Goal: Use online tool/utility

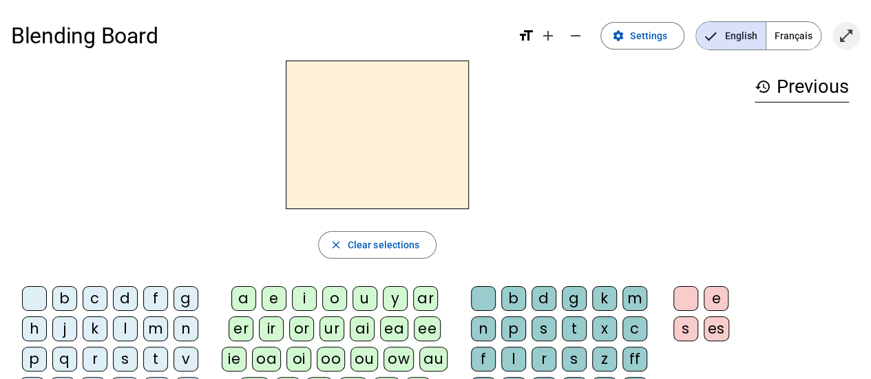
click at [851, 41] on mat-icon "open_in_full" at bounding box center [846, 36] width 17 height 17
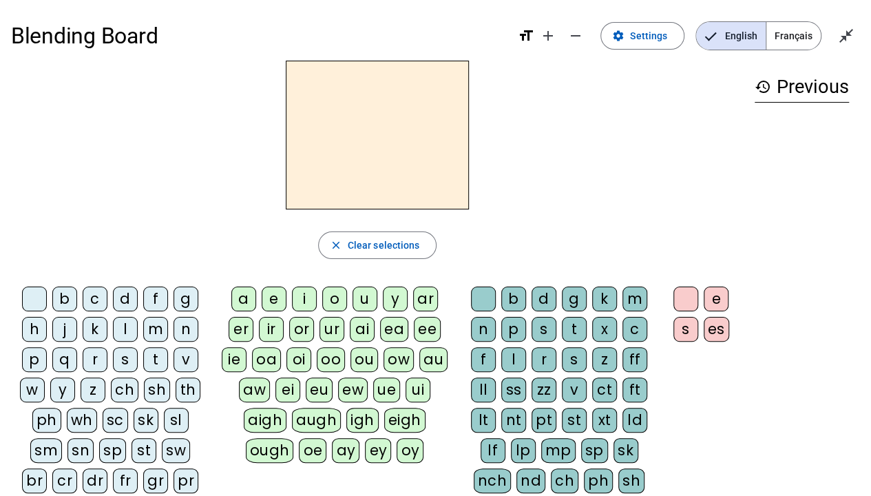
click at [794, 31] on span "Français" at bounding box center [793, 36] width 54 height 28
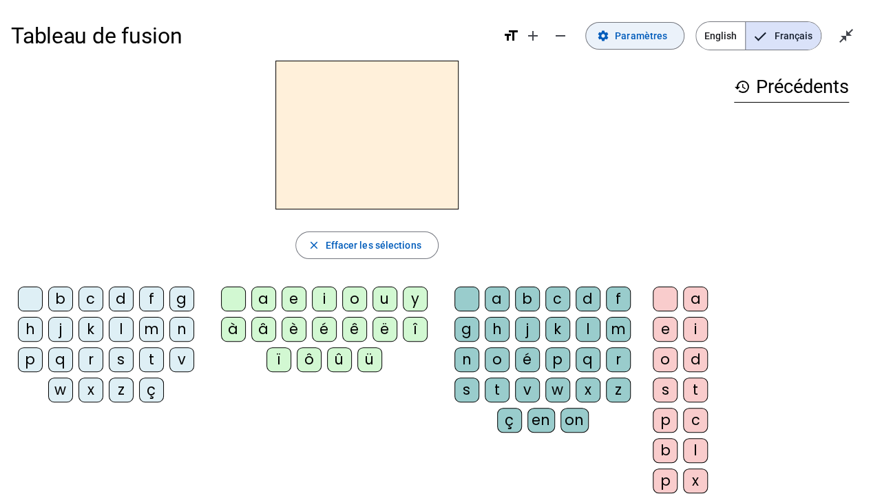
click at [640, 38] on span "Paramètres" at bounding box center [641, 36] width 52 height 17
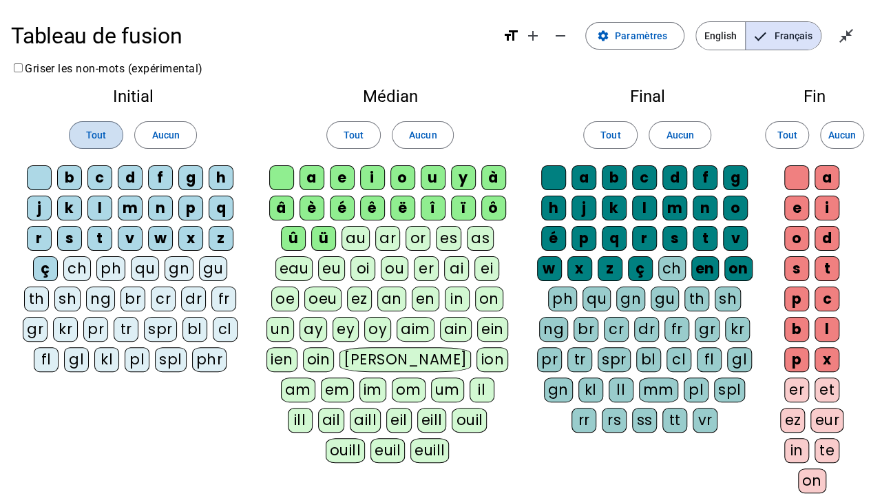
click at [116, 134] on span at bounding box center [96, 134] width 53 height 33
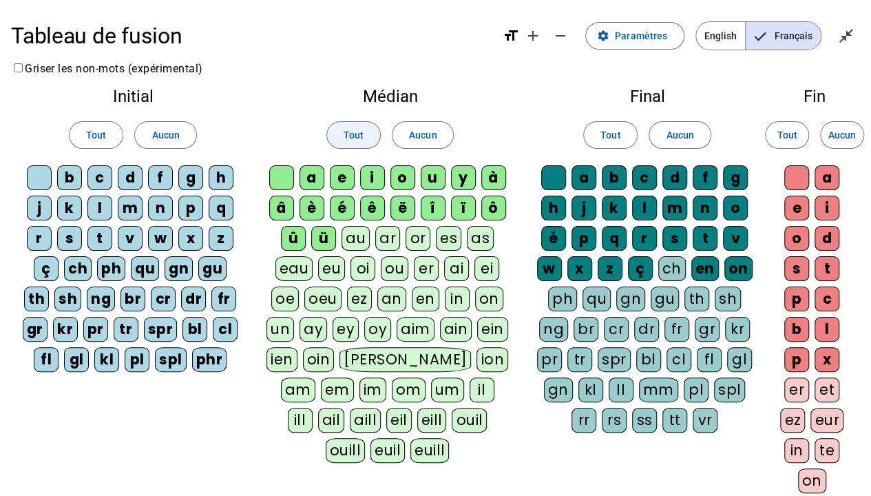
click at [359, 132] on span "Tout" at bounding box center [353, 135] width 20 height 17
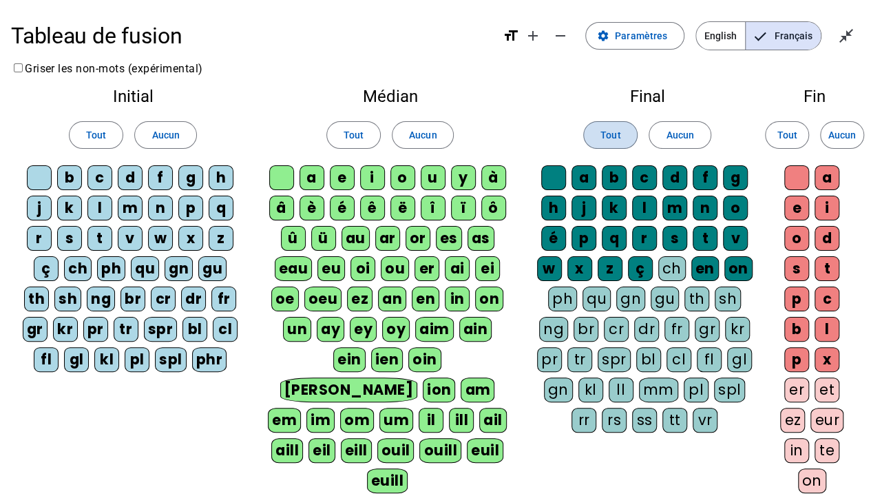
click at [618, 132] on span "Tout" at bounding box center [610, 135] width 20 height 17
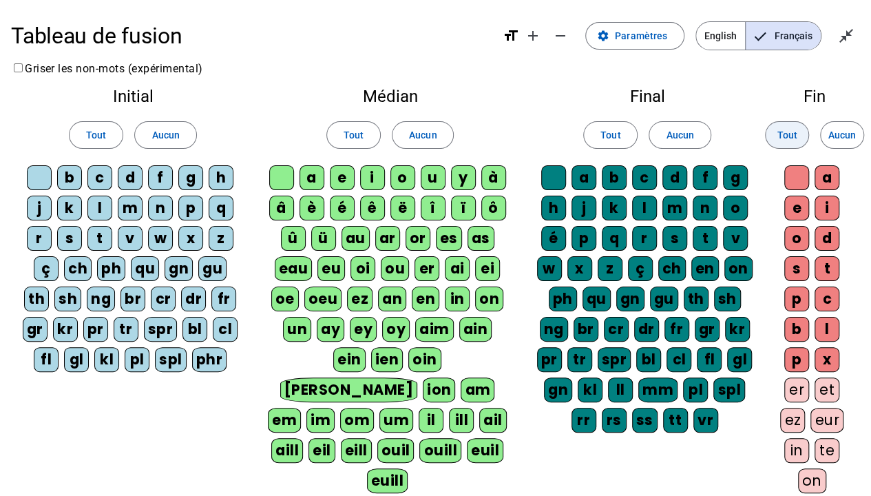
click at [785, 134] on span "Tout" at bounding box center [786, 135] width 20 height 17
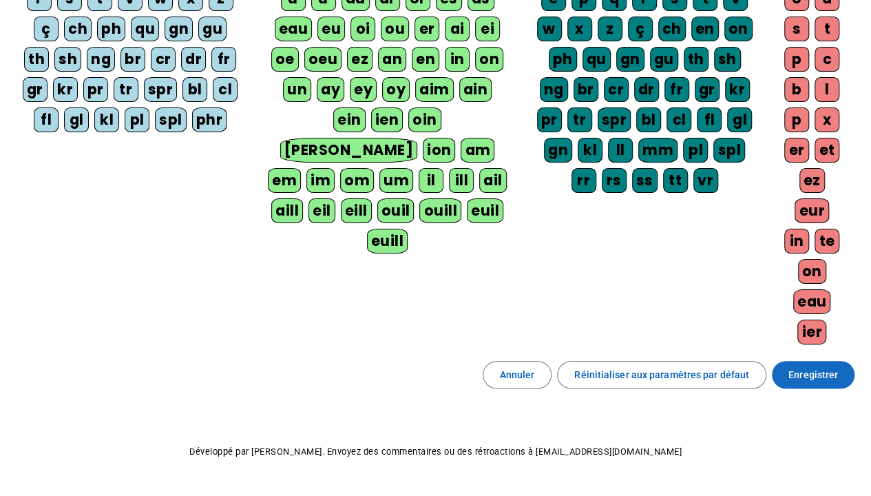
click at [798, 358] on span at bounding box center [813, 374] width 83 height 33
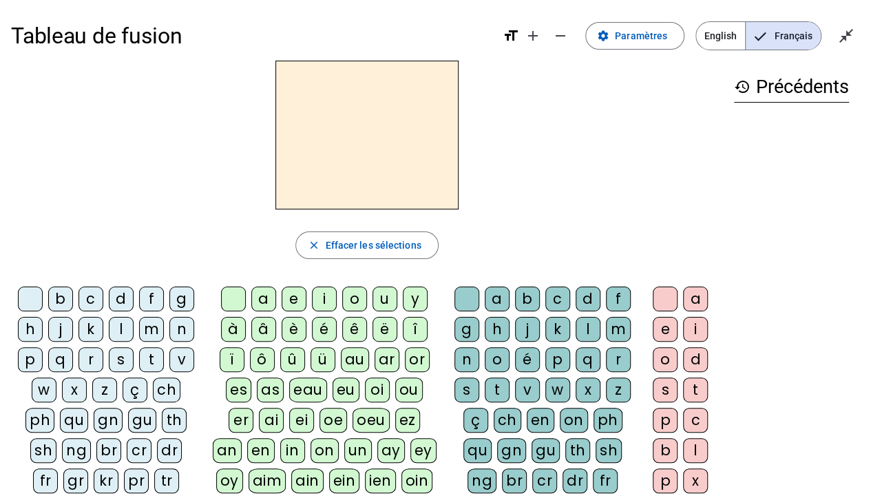
click at [144, 361] on div "t" at bounding box center [151, 359] width 25 height 25
click at [327, 300] on div "i" at bounding box center [324, 298] width 25 height 25
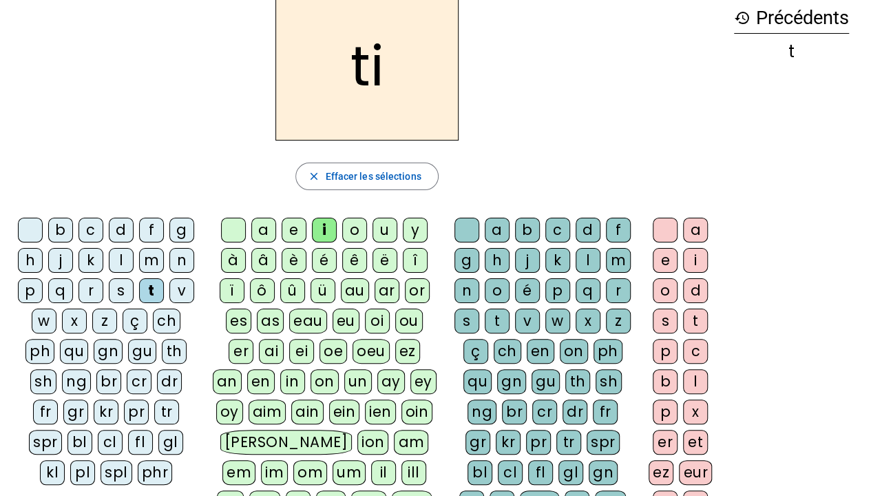
click at [469, 260] on div "g" at bounding box center [466, 260] width 25 height 25
click at [668, 254] on div "e" at bounding box center [664, 260] width 25 height 25
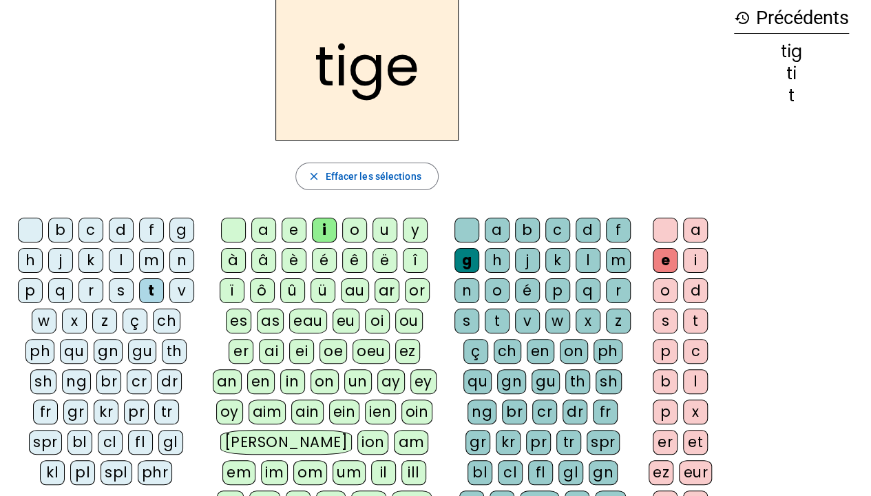
scroll to position [0, 0]
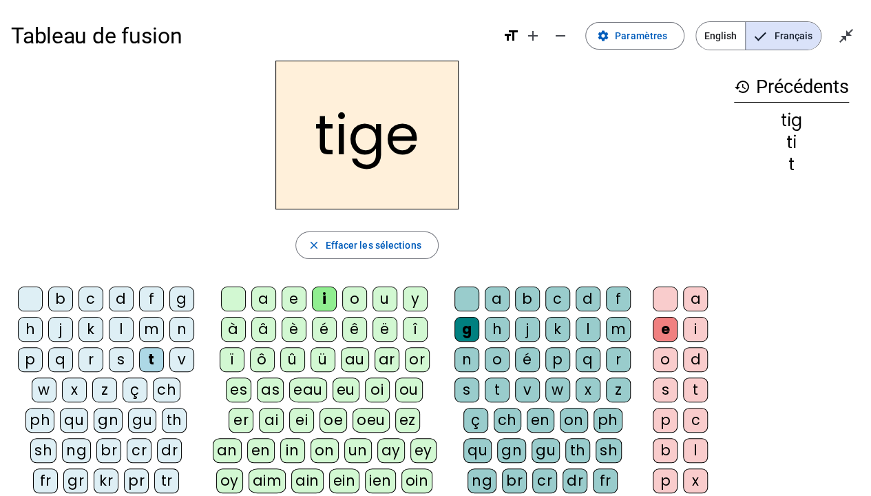
click at [34, 357] on div "p" at bounding box center [30, 359] width 25 height 25
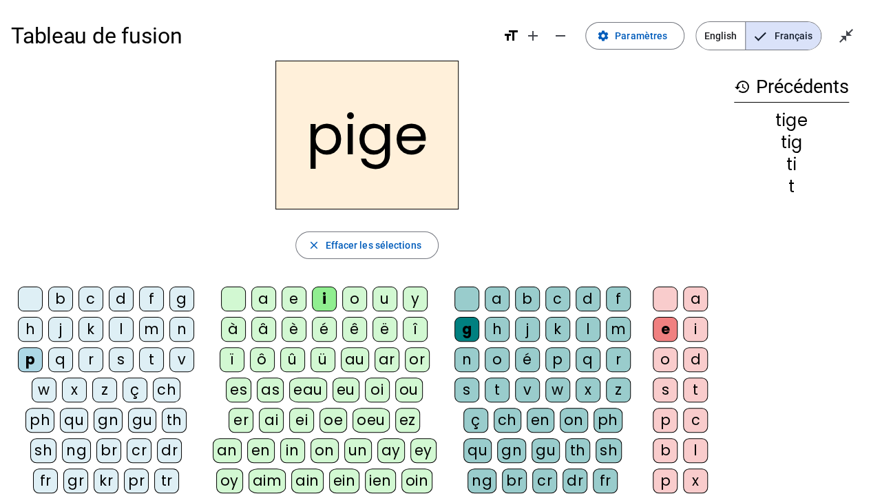
click at [259, 301] on div "a" at bounding box center [263, 298] width 25 height 25
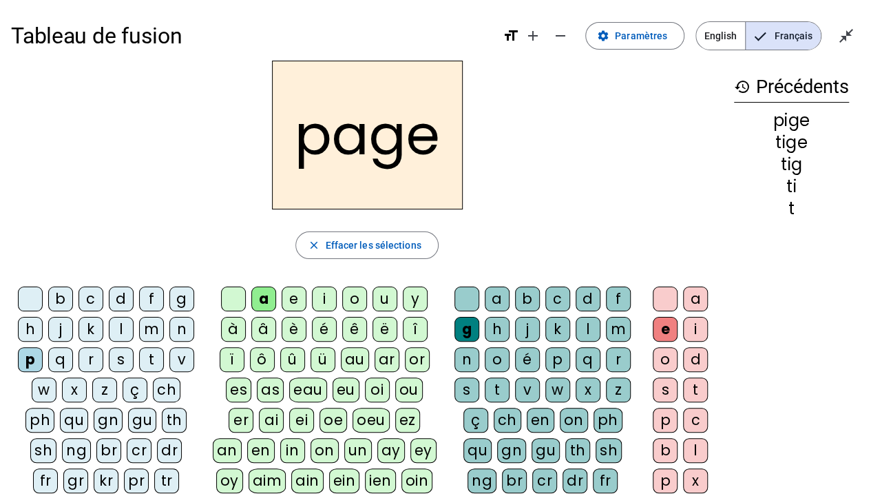
click at [96, 364] on div "r" at bounding box center [90, 359] width 25 height 25
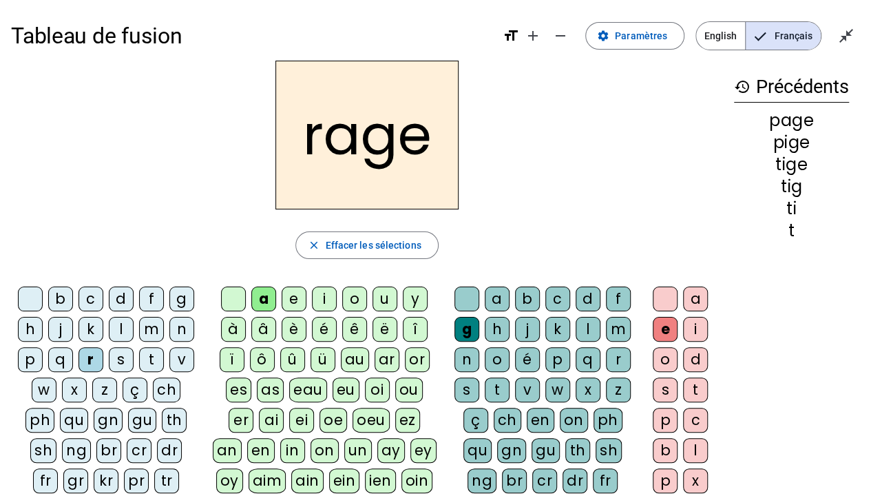
click at [176, 330] on div "n" at bounding box center [181, 329] width 25 height 25
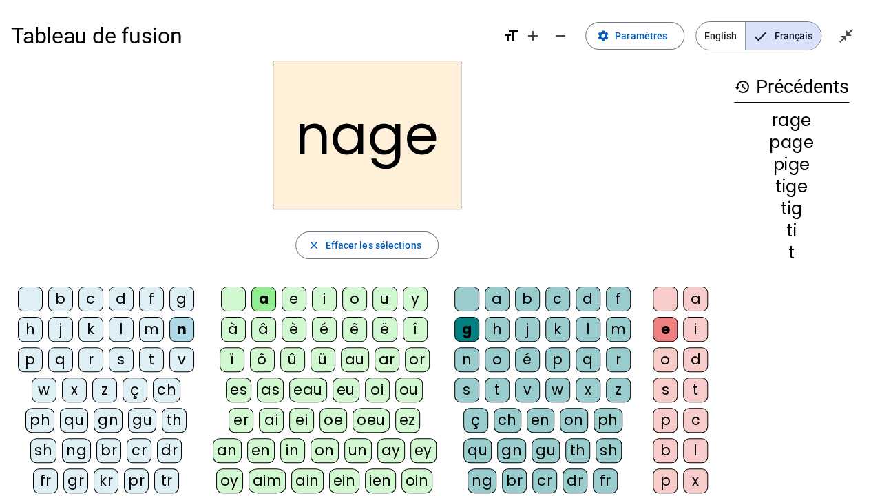
click at [86, 301] on div "c" at bounding box center [90, 298] width 25 height 25
click at [180, 296] on div "g" at bounding box center [181, 298] width 25 height 25
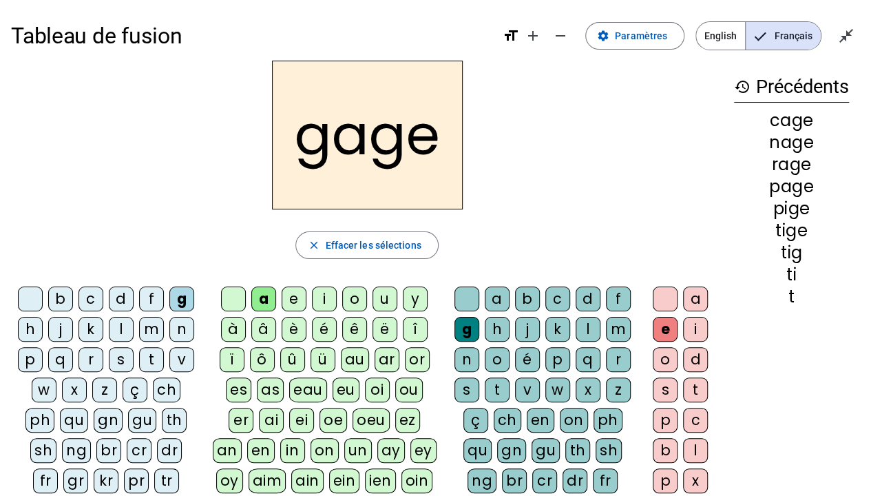
click at [116, 363] on div "s" at bounding box center [121, 359] width 25 height 25
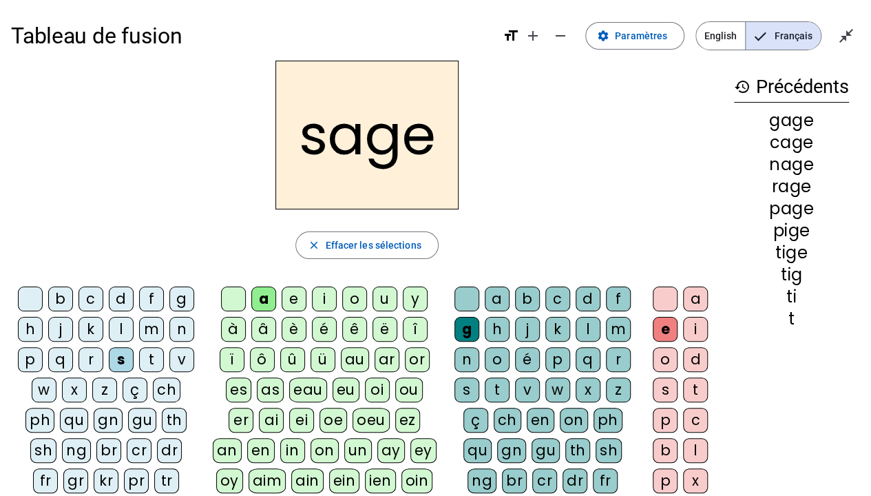
click at [150, 325] on div "m" at bounding box center [151, 329] width 25 height 25
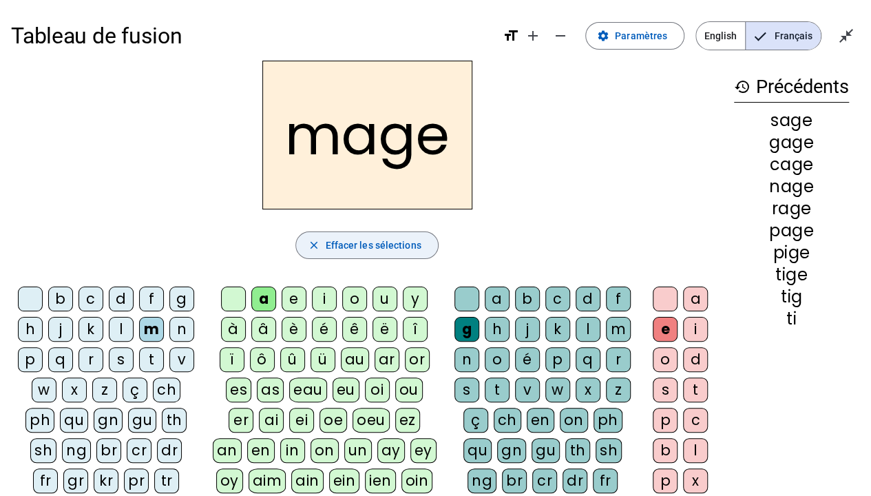
click at [379, 246] on span "Effacer les sélections" at bounding box center [373, 245] width 96 height 17
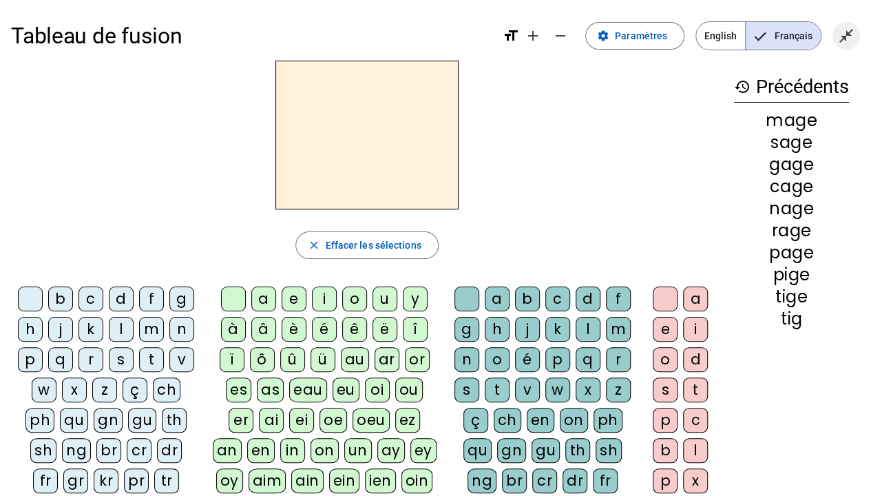
click at [850, 32] on mat-icon "close_fullscreen" at bounding box center [846, 36] width 17 height 17
